Goal: Task Accomplishment & Management: Complete application form

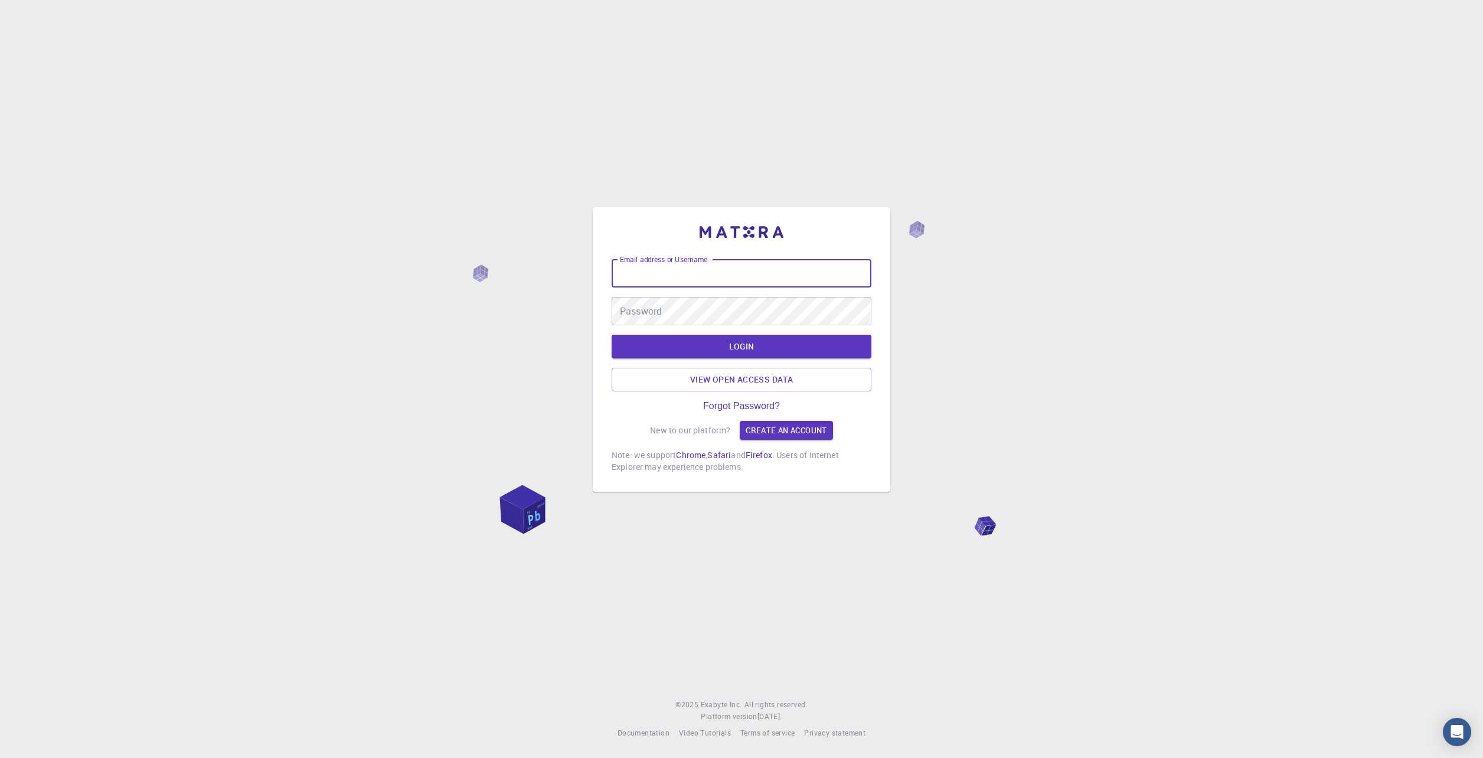
type input "[PERSON_NAME][EMAIL_ADDRESS][DOMAIN_NAME]"
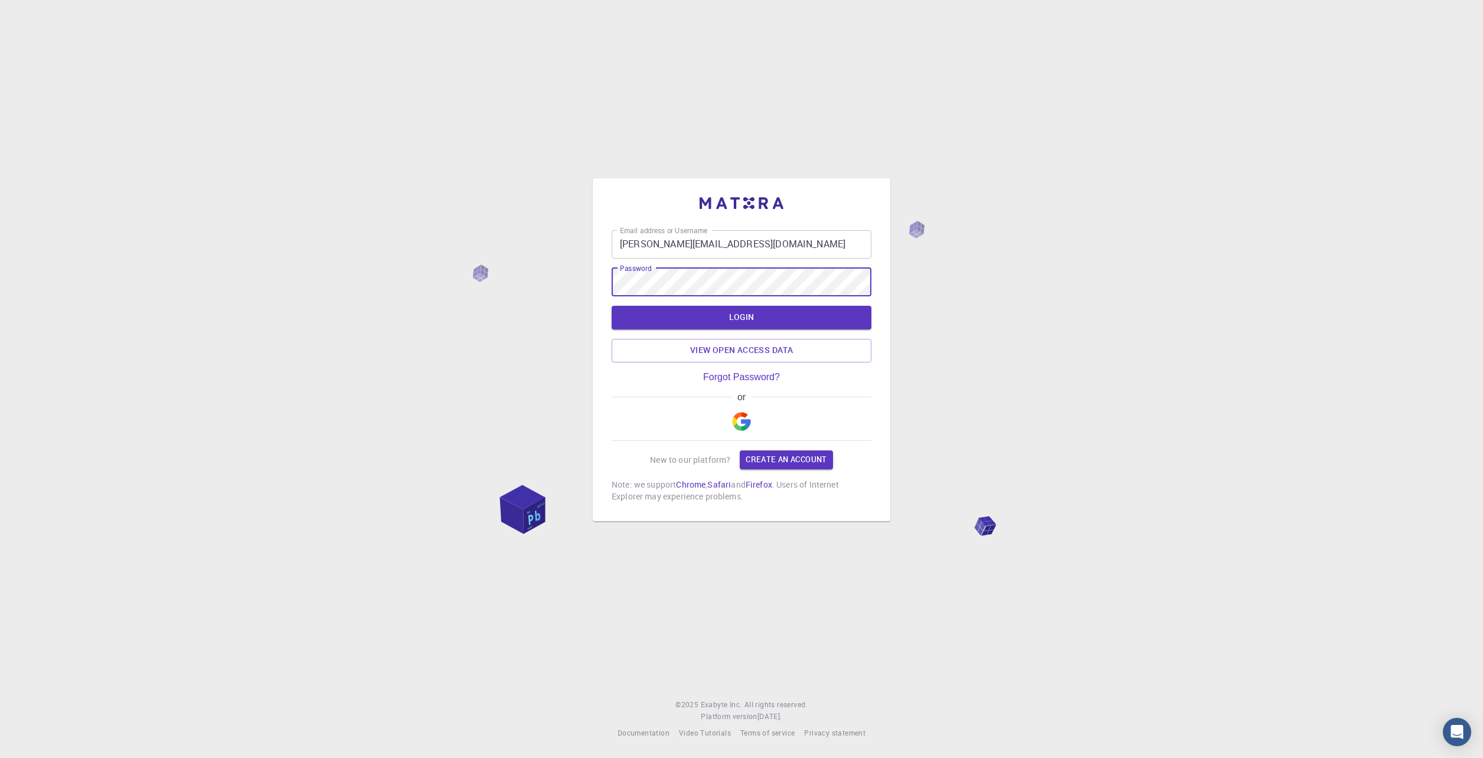
click at [742, 427] on img "button" at bounding box center [741, 421] width 19 height 19
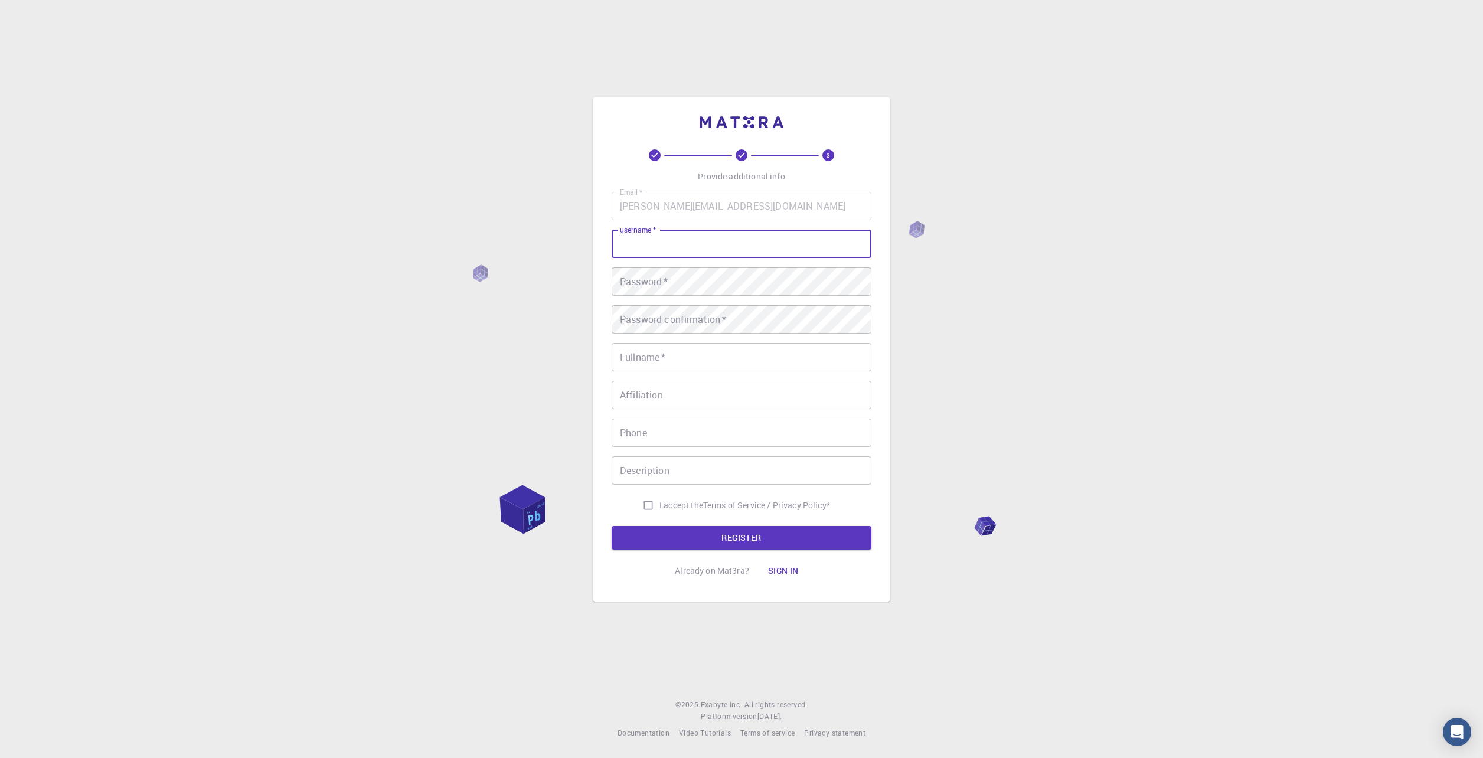
click at [680, 249] on input "username   *" at bounding box center [742, 244] width 260 height 28
type input "[PERSON_NAME]"
click at [670, 250] on input "[PERSON_NAME]" at bounding box center [742, 244] width 260 height 28
drag, startPoint x: 599, startPoint y: 249, endPoint x: 515, endPoint y: 254, distance: 83.4
click at [515, 254] on div "3 Provide additional info Email   * [PERSON_NAME][EMAIL_ADDRESS][DOMAIN_NAME] E…" at bounding box center [741, 379] width 1483 height 758
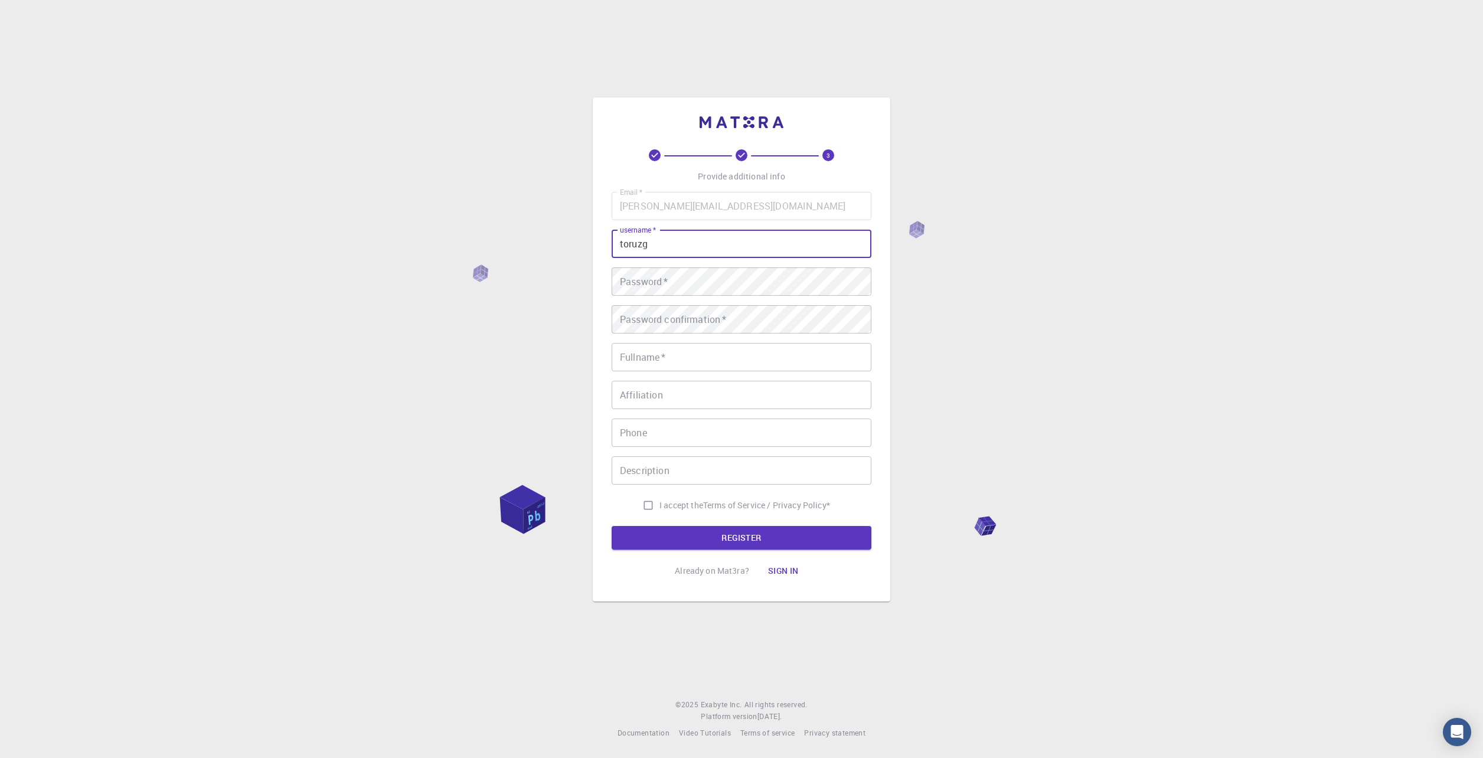
type input "toruzg"
click at [700, 355] on input "Fullname   *" at bounding box center [742, 357] width 260 height 28
type input "[PERSON_NAME]"
type input "[PHONE_NUMBER]"
drag, startPoint x: 746, startPoint y: 537, endPoint x: 751, endPoint y: 496, distance: 41.1
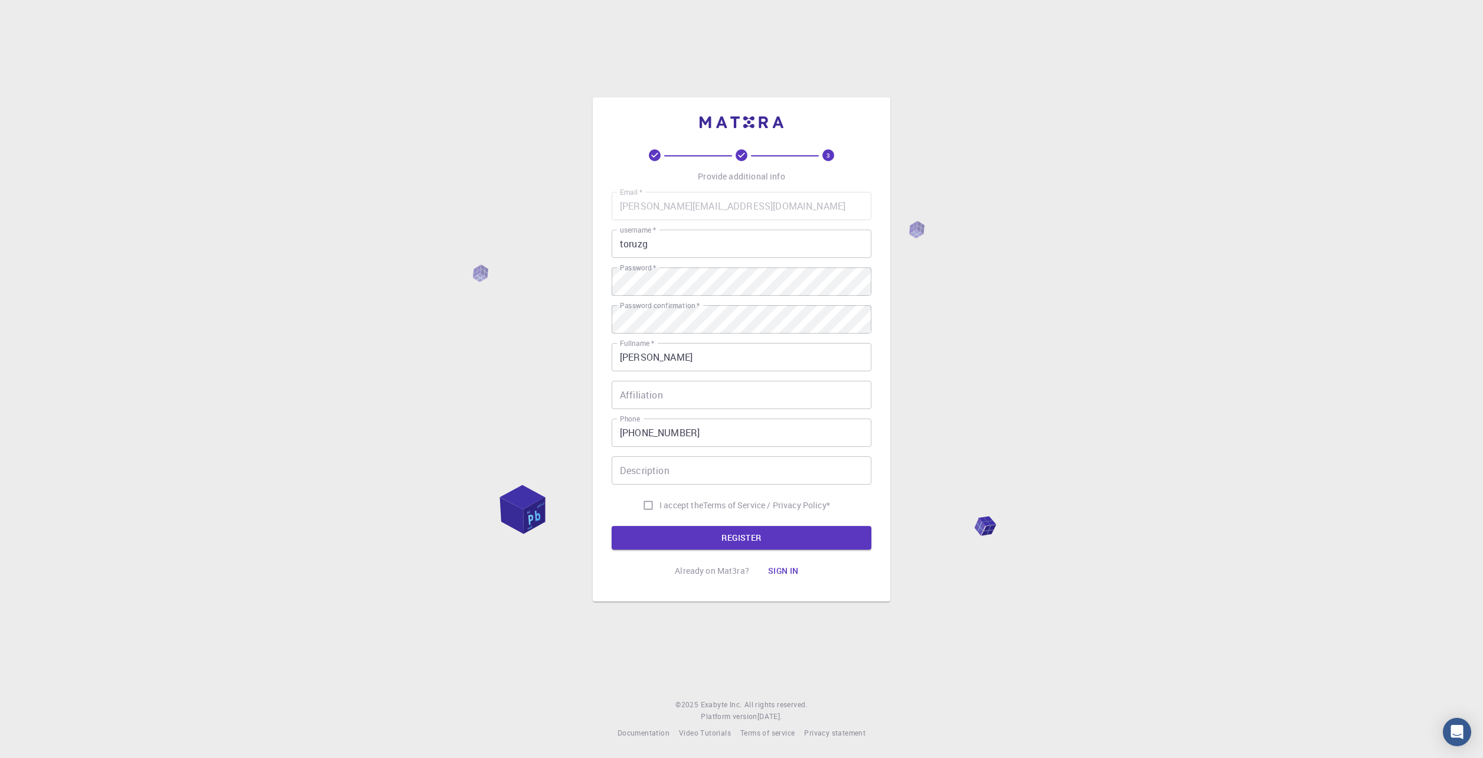
click at [751, 496] on form "Email   * [PERSON_NAME][EMAIL_ADDRESS][DOMAIN_NAME] Email   * username   * toru…" at bounding box center [742, 371] width 260 height 358
click at [731, 508] on p "Terms of Service / Privacy Policy *" at bounding box center [766, 505] width 127 height 12
click at [644, 504] on input "I accept the Terms of Service / Privacy Policy *" at bounding box center [648, 505] width 22 height 22
checkbox input "true"
click at [743, 535] on button "REGISTER" at bounding box center [742, 538] width 260 height 24
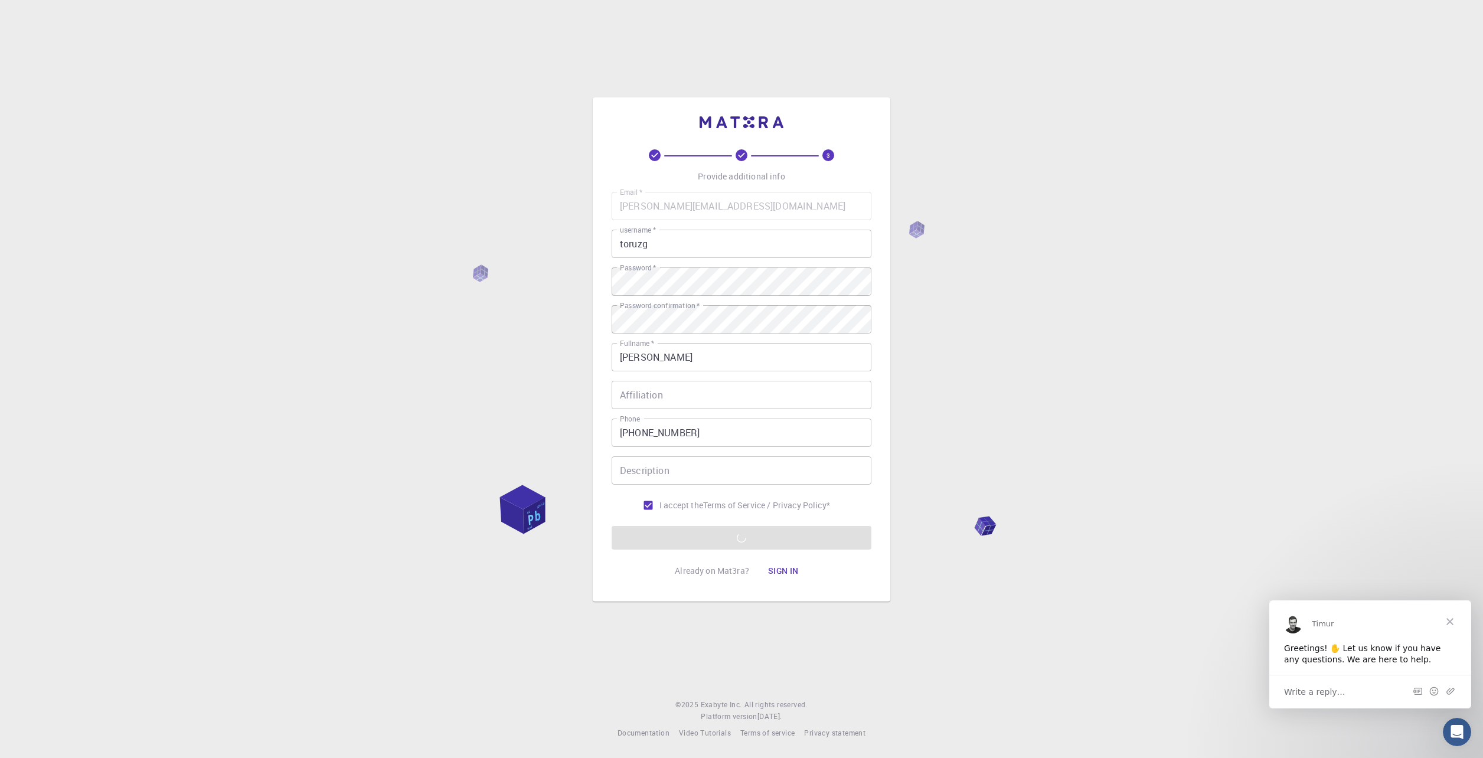
click at [1453, 623] on span "Close" at bounding box center [1449, 621] width 42 height 42
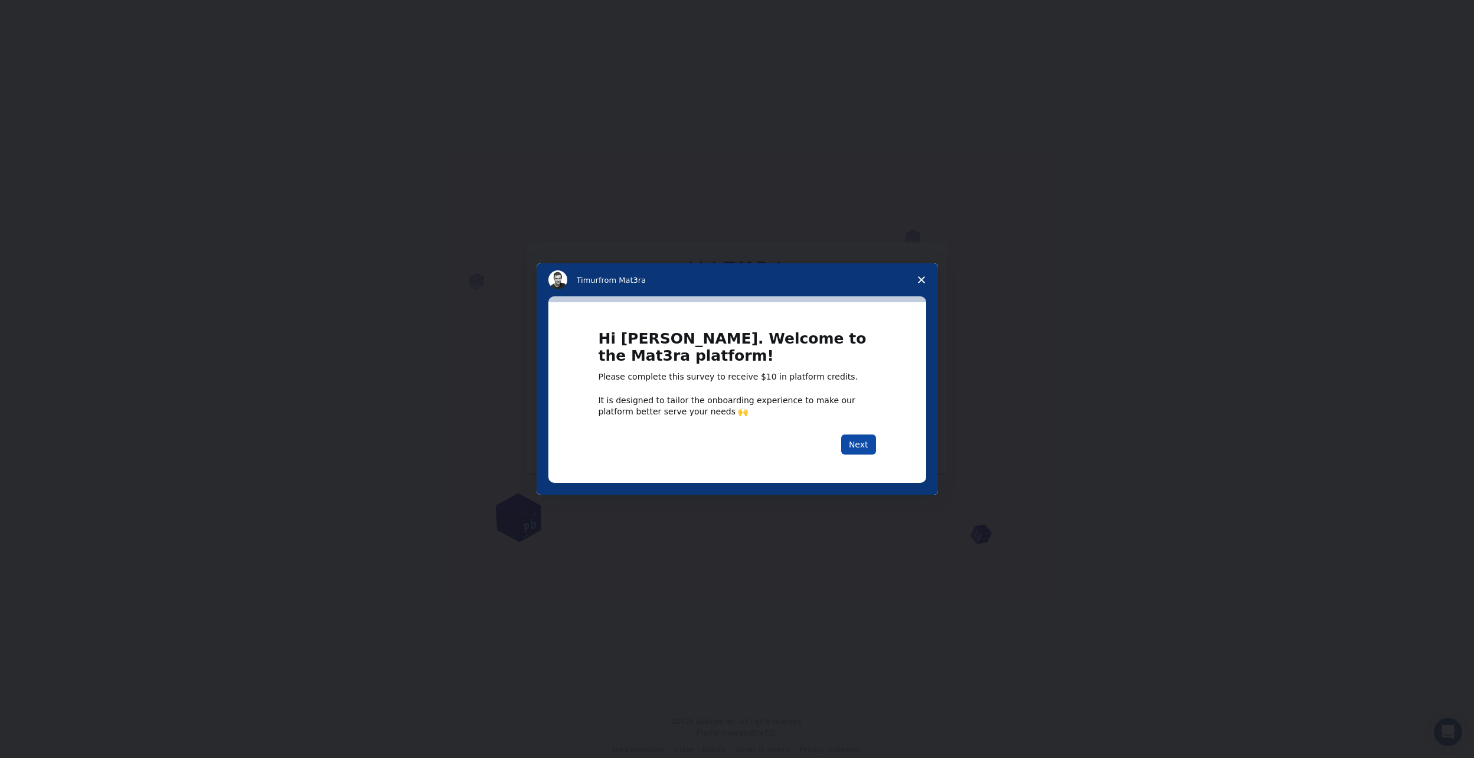
click at [860, 449] on button "Next" at bounding box center [858, 444] width 35 height 20
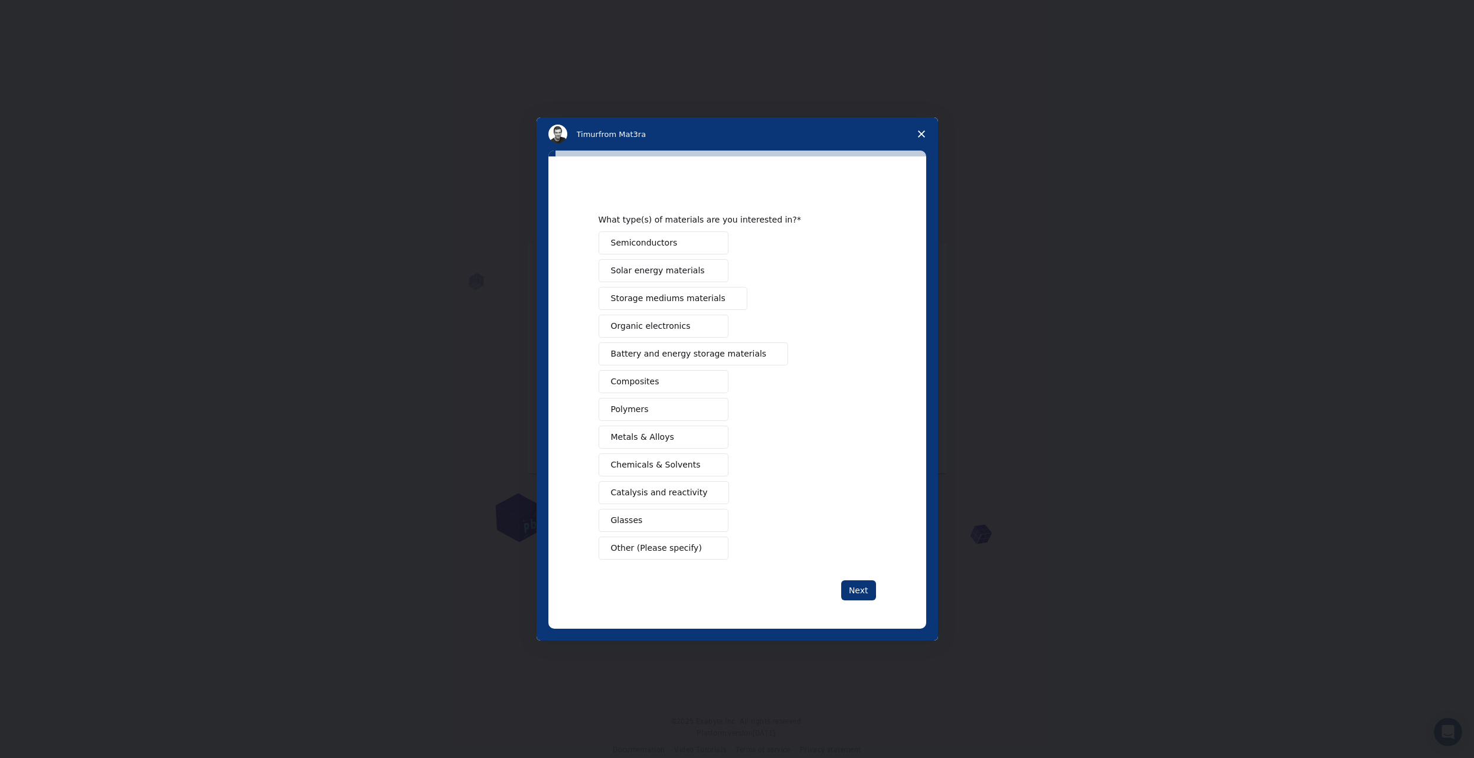
click at [920, 133] on polygon "Close survey" at bounding box center [921, 133] width 7 height 7
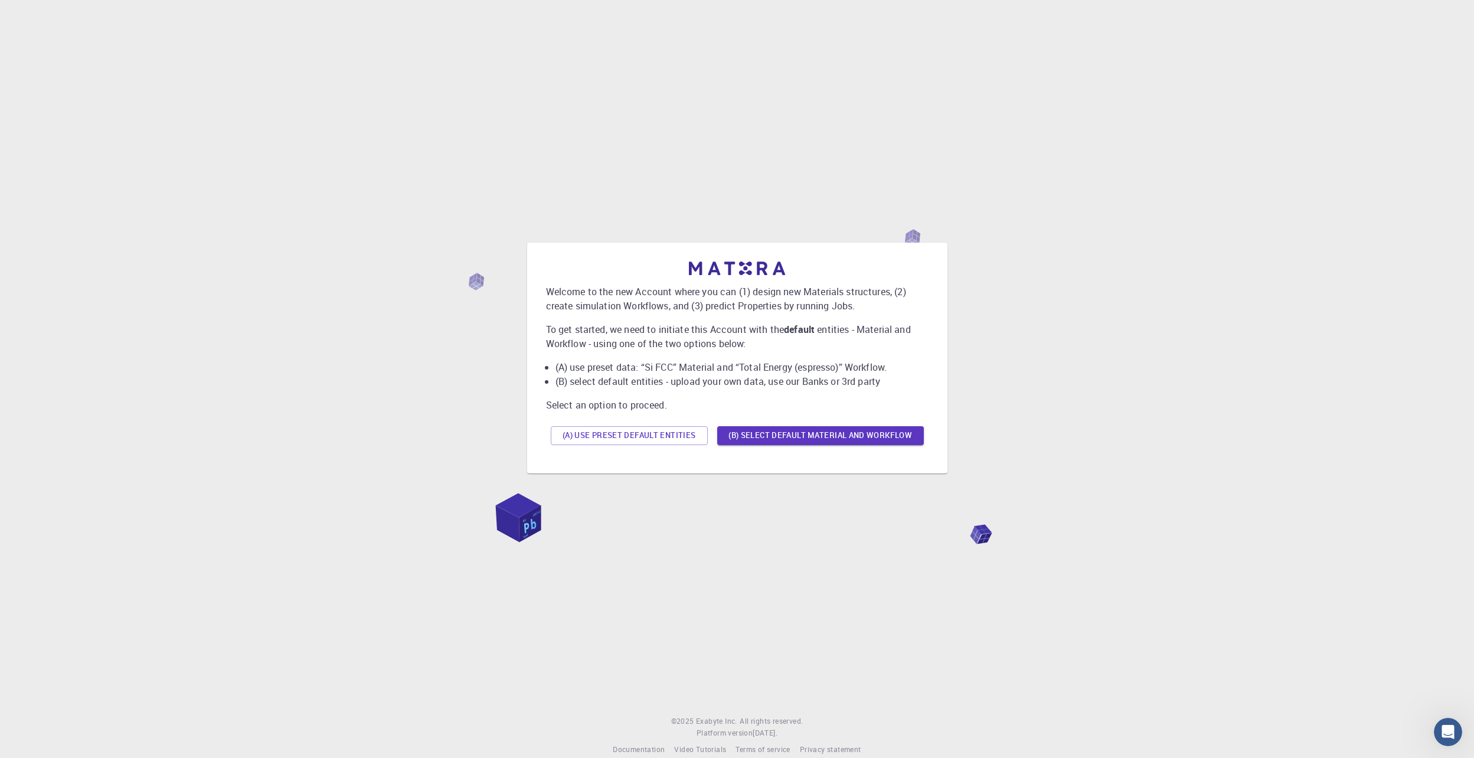
click at [636, 400] on p "Select an option to proceed." at bounding box center [737, 405] width 382 height 14
click at [824, 437] on button "(B) Select default material and workflow" at bounding box center [820, 435] width 207 height 19
